Goal: Check status: Check status

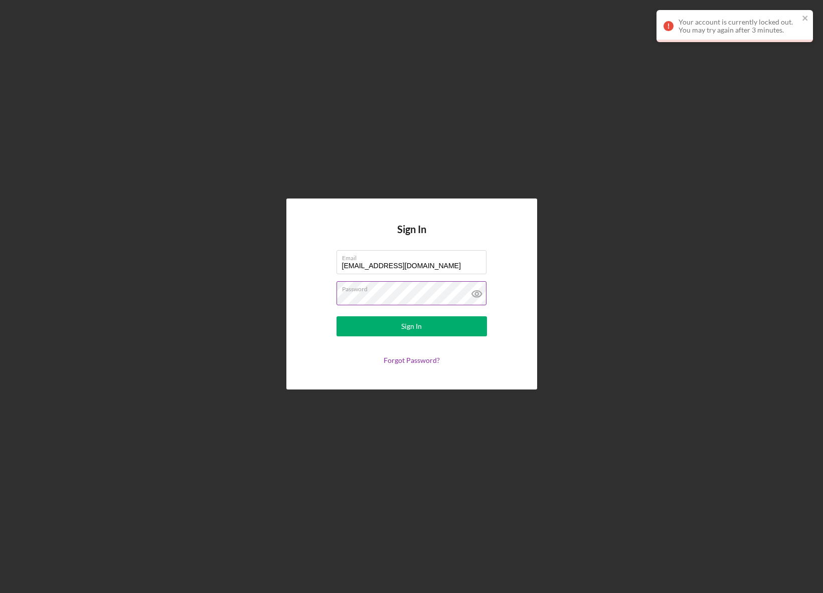
click at [472, 294] on icon at bounding box center [476, 294] width 10 height 7
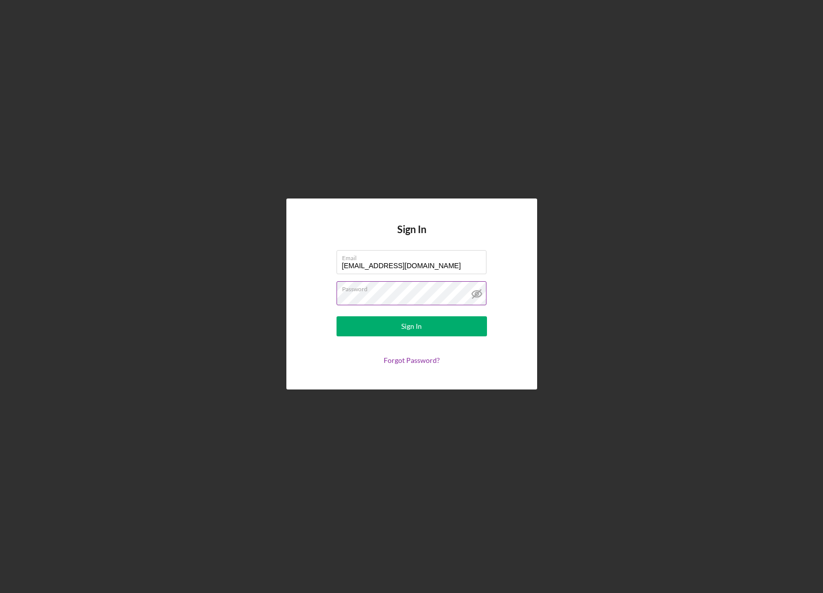
click at [336, 316] on button "Sign In" at bounding box center [411, 326] width 150 height 20
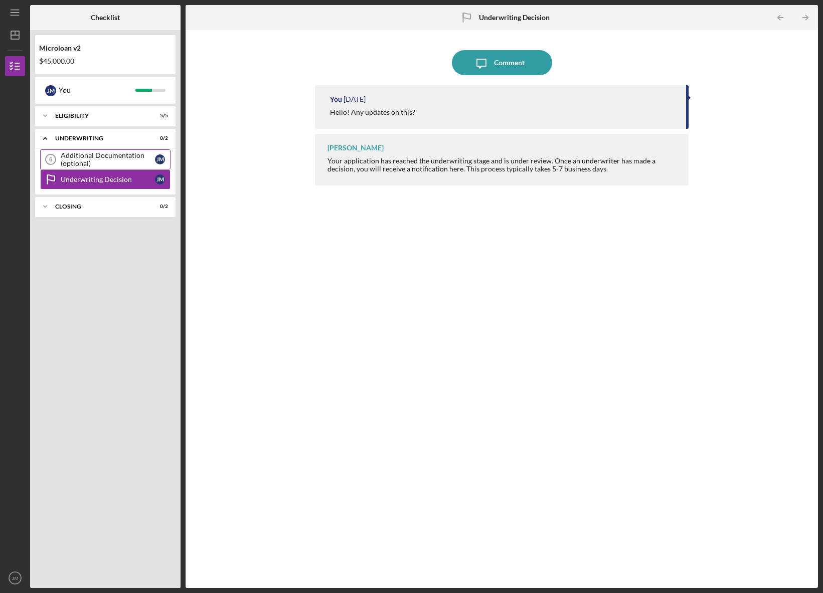
click at [138, 166] on div "Additional Documentation (optional)" at bounding box center [108, 159] width 94 height 16
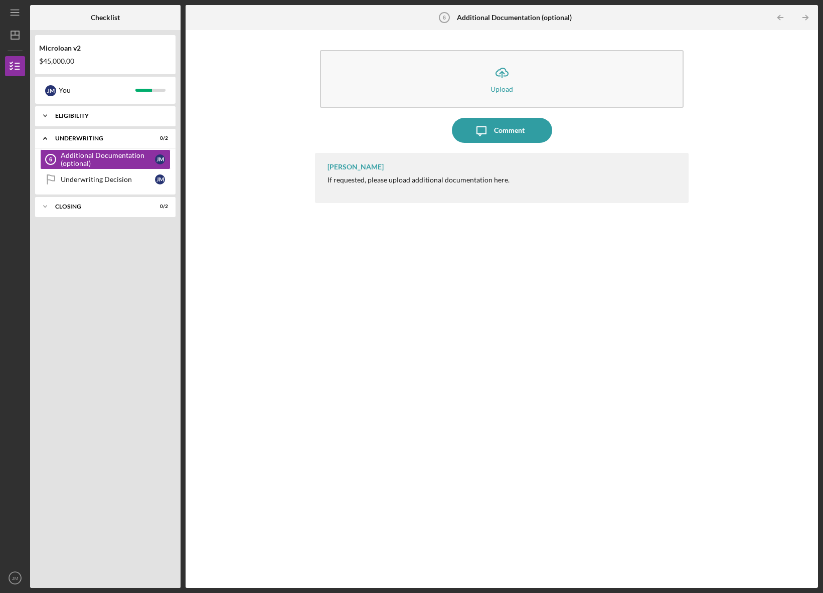
click at [85, 119] on div "Eligibility" at bounding box center [109, 116] width 108 height 6
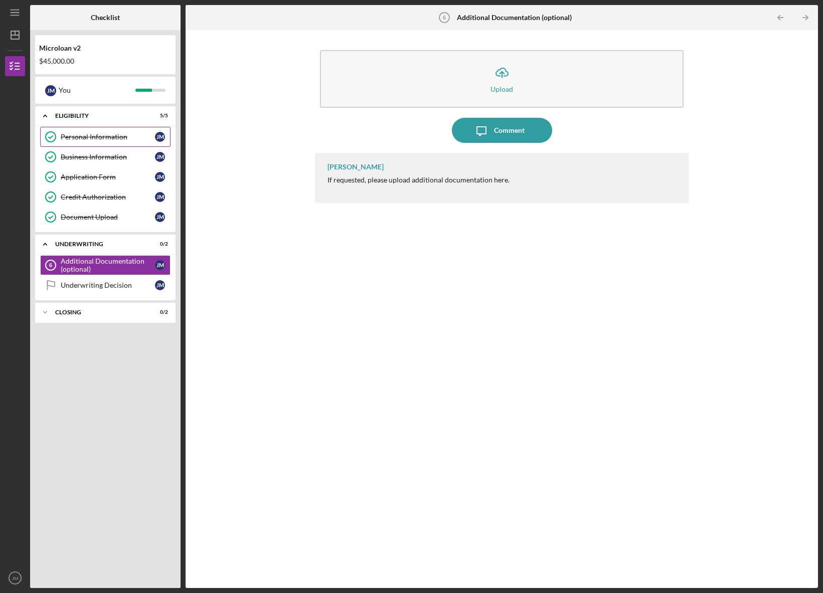
click at [99, 141] on link "Personal Information Personal Information [PERSON_NAME]" at bounding box center [105, 137] width 130 height 20
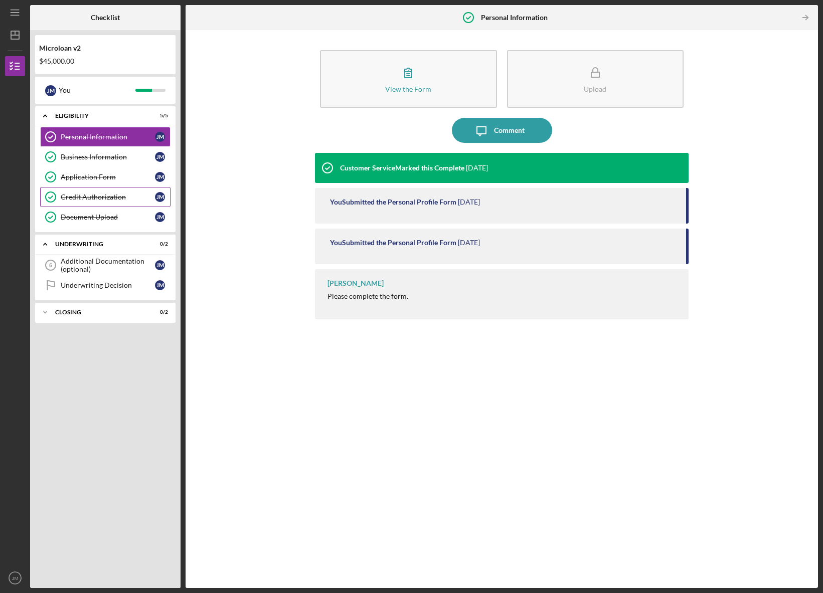
click at [103, 189] on link "Credit Authorization Credit Authorization [PERSON_NAME]" at bounding box center [105, 197] width 130 height 20
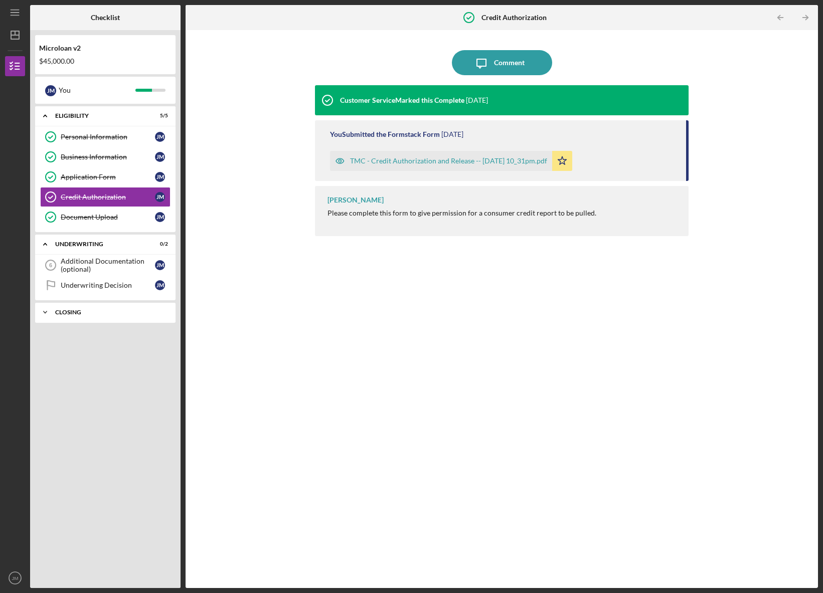
click at [111, 315] on div "Closing" at bounding box center [109, 312] width 108 height 6
click at [112, 315] on div "Icon/Expander Closing 0 / 2" at bounding box center [105, 312] width 140 height 21
